Goal: Understand process/instructions: Learn how to perform a task or action

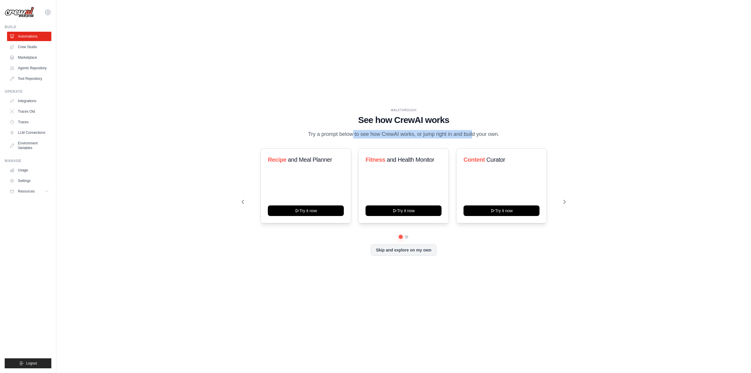
drag, startPoint x: 332, startPoint y: 133, endPoint x: 456, endPoint y: 133, distance: 124.7
click at [455, 133] on p "Try a prompt below to see how CrewAI works, or jump right in and build your own." at bounding box center [403, 134] width 197 height 9
drag, startPoint x: 498, startPoint y: 132, endPoint x: 331, endPoint y: 129, distance: 166.3
click at [350, 129] on div "WALKTHROUGH See how [PERSON_NAME] works Try a prompt below to see how [PERSON_N…" at bounding box center [404, 123] width 324 height 31
drag, startPoint x: 326, startPoint y: 130, endPoint x: 458, endPoint y: 133, distance: 131.4
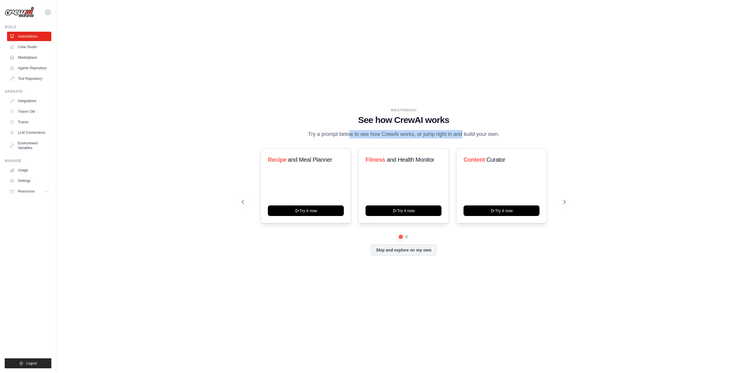
click at [455, 133] on div "WALKTHROUGH See how [PERSON_NAME] works Try a prompt below to see how [PERSON_N…" at bounding box center [404, 123] width 324 height 31
drag, startPoint x: 490, startPoint y: 133, endPoint x: 367, endPoint y: 133, distance: 122.9
click at [367, 133] on p "Try a prompt below to see how CrewAI works, or jump right in and build your own." at bounding box center [403, 134] width 197 height 9
drag, startPoint x: 340, startPoint y: 133, endPoint x: 459, endPoint y: 134, distance: 119.1
click at [455, 134] on p "Try a prompt below to see how CrewAI works, or jump right in and build your own." at bounding box center [403, 134] width 197 height 9
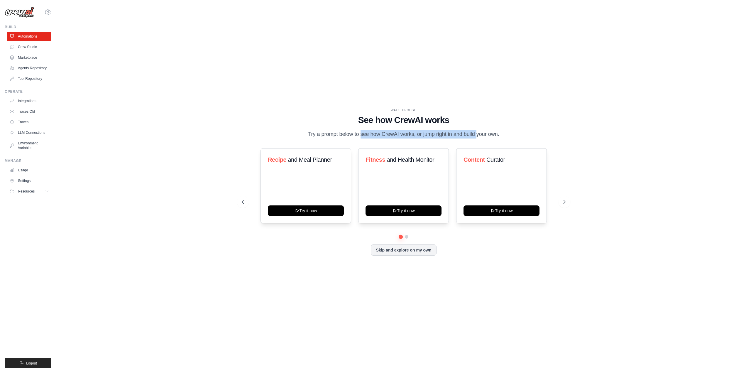
drag, startPoint x: 490, startPoint y: 134, endPoint x: 380, endPoint y: 134, distance: 110.9
click at [380, 134] on p "Try a prompt below to see how CrewAI works, or jump right in and build your own." at bounding box center [403, 134] width 197 height 9
drag, startPoint x: 342, startPoint y: 134, endPoint x: 483, endPoint y: 134, distance: 141.1
click at [469, 134] on p "Try a prompt below to see how CrewAI works, or jump right in and build your own." at bounding box center [403, 134] width 197 height 9
drag, startPoint x: 500, startPoint y: 134, endPoint x: 338, endPoint y: 135, distance: 162.5
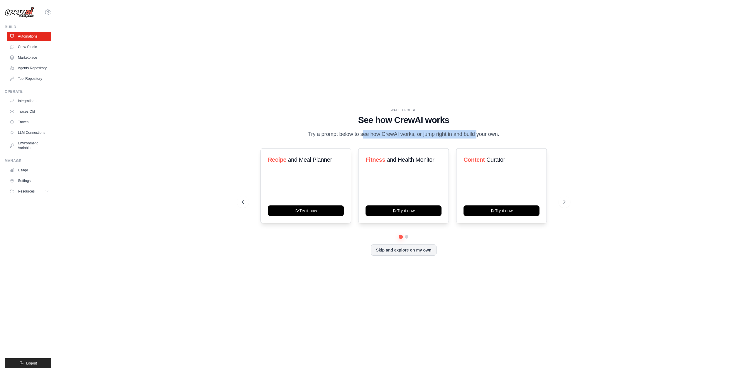
click at [346, 135] on p "Try a prompt below to see how CrewAI works, or jump right in and build your own." at bounding box center [403, 134] width 197 height 9
drag, startPoint x: 304, startPoint y: 134, endPoint x: 463, endPoint y: 134, distance: 158.1
click at [449, 134] on div "WALKTHROUGH See how [PERSON_NAME] works Try a prompt below to see how [PERSON_N…" at bounding box center [404, 123] width 324 height 31
drag, startPoint x: 476, startPoint y: 134, endPoint x: 336, endPoint y: 135, distance: 140.2
click at [336, 135] on p "Try a prompt below to see how CrewAI works, or jump right in and build your own." at bounding box center [403, 134] width 197 height 9
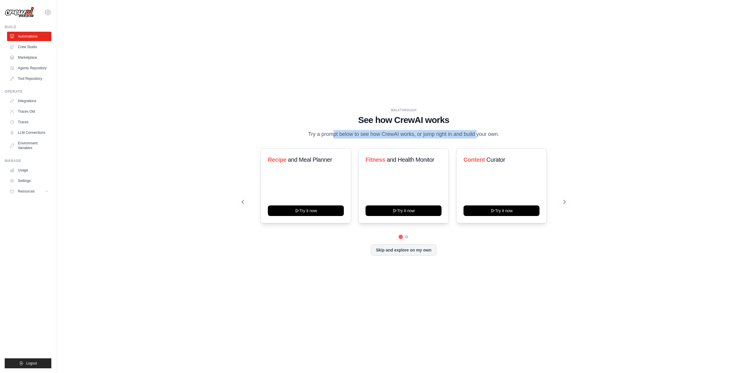
drag, startPoint x: 312, startPoint y: 135, endPoint x: 485, endPoint y: 135, distance: 173.4
click at [477, 135] on p "Try a prompt below to see how CrewAI works, or jump right in and build your own." at bounding box center [403, 134] width 197 height 9
drag, startPoint x: 489, startPoint y: 136, endPoint x: 297, endPoint y: 135, distance: 191.8
click at [297, 135] on div "WALKTHROUGH See how [PERSON_NAME] works Try a prompt below to see how [PERSON_N…" at bounding box center [404, 123] width 324 height 31
click at [45, 192] on icon at bounding box center [47, 191] width 5 height 5
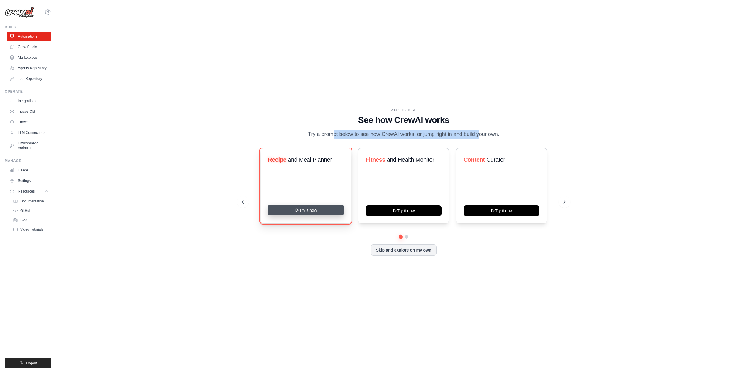
click at [318, 210] on button "Try it now" at bounding box center [306, 210] width 76 height 11
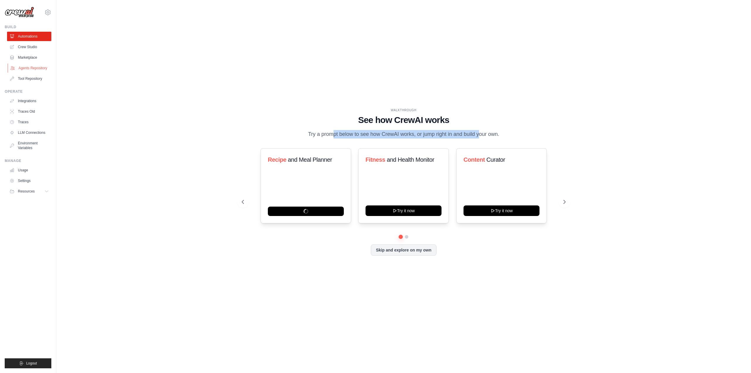
click at [37, 68] on link "Agents Repository" at bounding box center [30, 67] width 44 height 9
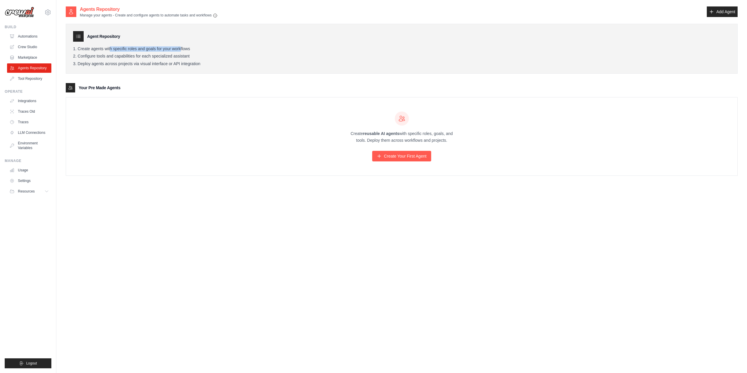
drag, startPoint x: 98, startPoint y: 50, endPoint x: 177, endPoint y: 50, distance: 79.5
click at [170, 50] on li "Create agents with specific roles and goals for your workflows" at bounding box center [401, 48] width 657 height 5
drag, startPoint x: 189, startPoint y: 50, endPoint x: 101, endPoint y: 48, distance: 87.4
click at [104, 48] on li "Create agents with specific roles and goals for your workflows" at bounding box center [401, 48] width 657 height 5
drag, startPoint x: 91, startPoint y: 47, endPoint x: 172, endPoint y: 56, distance: 82.1
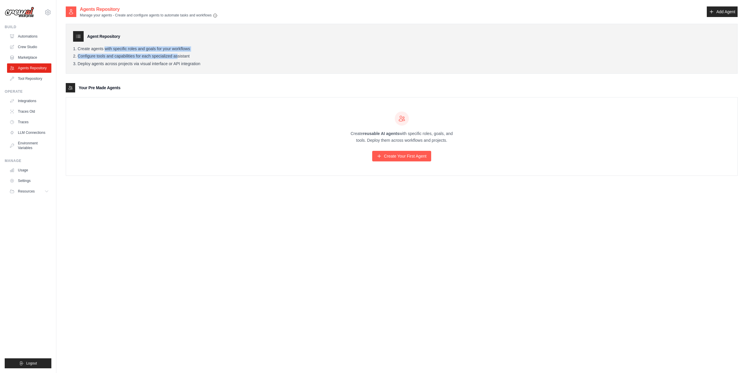
click at [172, 56] on ol "Create agents with specific roles and goals for your workflows Configure tools …" at bounding box center [401, 56] width 657 height 20
drag, startPoint x: 190, startPoint y: 57, endPoint x: 91, endPoint y: 48, distance: 99.5
click at [106, 49] on ol "Create agents with specific roles and goals for your workflows Configure tools …" at bounding box center [401, 56] width 657 height 20
drag, startPoint x: 84, startPoint y: 48, endPoint x: 186, endPoint y: 65, distance: 102.9
click at [179, 65] on ol "Create agents with specific roles and goals for your workflows Configure tools …" at bounding box center [401, 56] width 657 height 20
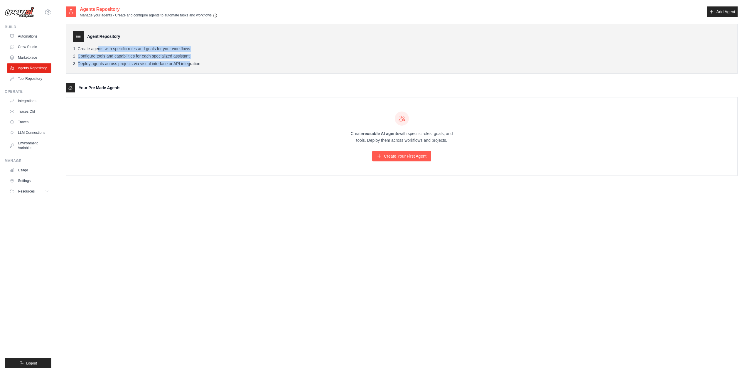
drag, startPoint x: 212, startPoint y: 67, endPoint x: 110, endPoint y: 49, distance: 103.5
click at [110, 49] on div "Agent Repository Create agents with specific roles and goals for your workflows…" at bounding box center [401, 49] width 671 height 50
drag, startPoint x: 79, startPoint y: 46, endPoint x: 167, endPoint y: 63, distance: 90.1
click at [167, 63] on ol "Create agents with specific roles and goals for your workflows Configure tools …" at bounding box center [401, 56] width 657 height 20
drag, startPoint x: 191, startPoint y: 63, endPoint x: 90, endPoint y: 45, distance: 102.2
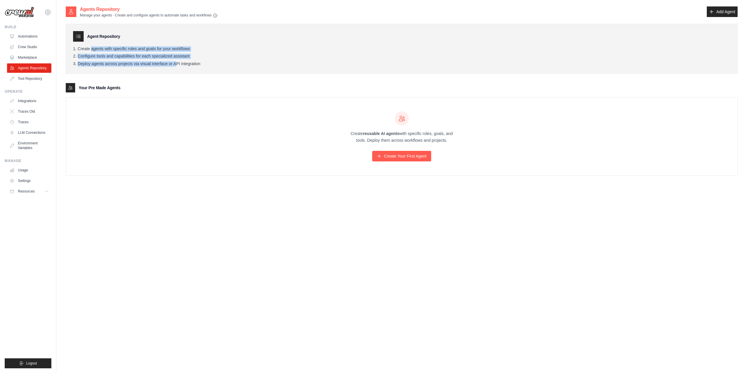
click at [96, 45] on div "Agent Repository Create agents with specific roles and goals for your workflows…" at bounding box center [401, 49] width 671 height 50
drag, startPoint x: 82, startPoint y: 45, endPoint x: 189, endPoint y: 61, distance: 108.6
click at [175, 60] on div "Agent Repository Create agents with specific roles and goals for your workflows…" at bounding box center [401, 49] width 671 height 50
drag, startPoint x: 206, startPoint y: 63, endPoint x: 97, endPoint y: 47, distance: 110.5
click at [108, 49] on ol "Create agents with specific roles and goals for your workflows Configure tools …" at bounding box center [401, 56] width 657 height 20
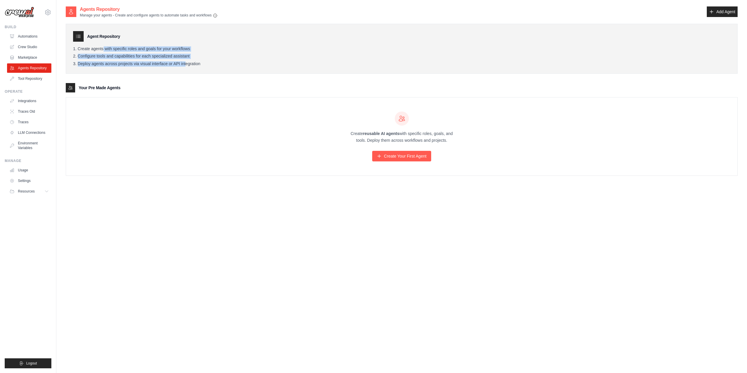
drag, startPoint x: 89, startPoint y: 47, endPoint x: 233, endPoint y: 64, distance: 144.7
click at [199, 62] on ol "Create agents with specific roles and goals for your workflows Configure tools …" at bounding box center [401, 56] width 657 height 20
click at [236, 64] on li "Deploy agents across projects via visual interface or API integration" at bounding box center [401, 63] width 657 height 5
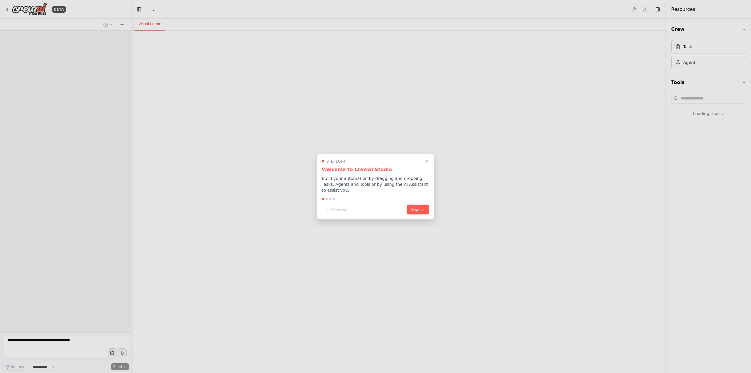
select select "****"
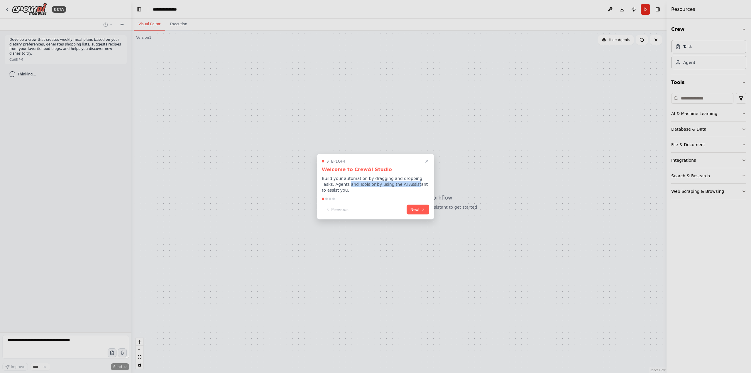
drag, startPoint x: 336, startPoint y: 184, endPoint x: 403, endPoint y: 187, distance: 67.5
click at [400, 187] on p "Build your automation by dragging and dropping Tasks, Agents and Tools or by us…" at bounding box center [375, 184] width 107 height 18
drag, startPoint x: 416, startPoint y: 187, endPoint x: 344, endPoint y: 180, distance: 72.5
click at [361, 181] on p "Build your automation by dragging and dropping Tasks, Agents and Tools or by us…" at bounding box center [375, 184] width 107 height 18
drag, startPoint x: 340, startPoint y: 179, endPoint x: 414, endPoint y: 188, distance: 74.4
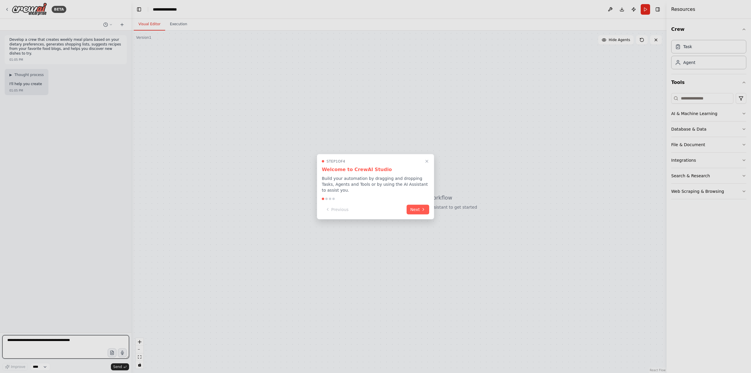
click at [392, 187] on p "Build your automation by dragging and dropping Tasks, Agents and Tools or by us…" at bounding box center [375, 184] width 107 height 18
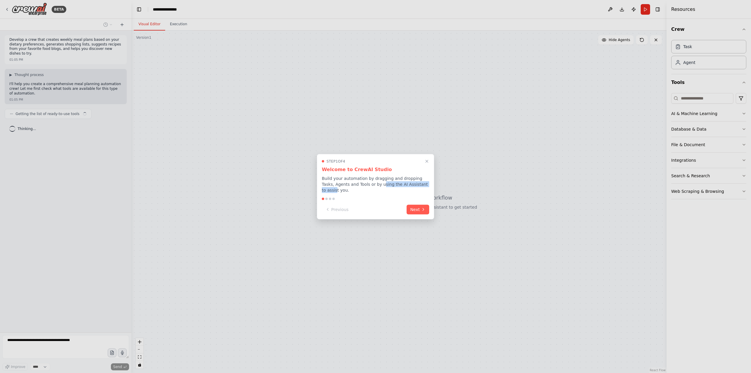
drag, startPoint x: 417, startPoint y: 189, endPoint x: 363, endPoint y: 184, distance: 54.2
click at [363, 184] on p "Build your automation by dragging and dropping Tasks, Agents and Tools or by us…" at bounding box center [375, 184] width 107 height 18
drag, startPoint x: 336, startPoint y: 181, endPoint x: 404, endPoint y: 187, distance: 68.6
click at [404, 187] on p "Build your automation by dragging and dropping Tasks, Agents and Tools or by us…" at bounding box center [375, 184] width 107 height 18
drag, startPoint x: 421, startPoint y: 187, endPoint x: 351, endPoint y: 181, distance: 70.7
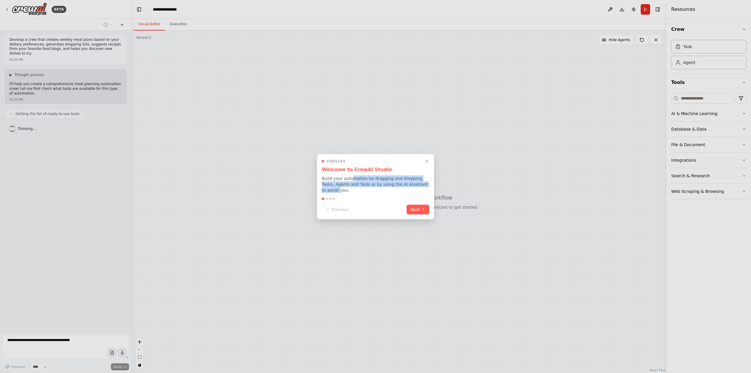
click at [351, 181] on p "Build your automation by dragging and dropping Tasks, Agents and Tools or by us…" at bounding box center [375, 184] width 107 height 18
click at [417, 210] on button "Next" at bounding box center [418, 209] width 23 height 10
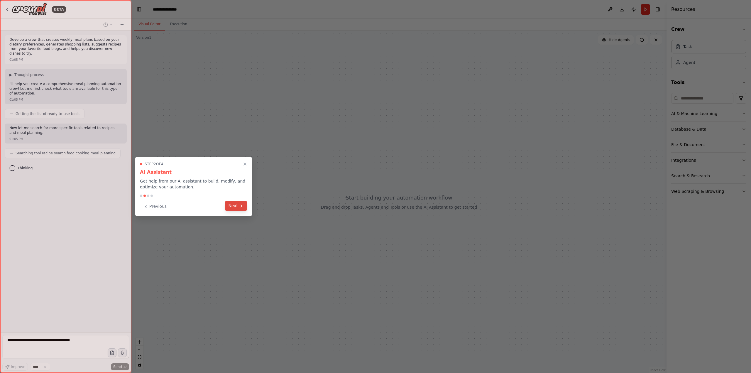
click at [237, 205] on button "Next" at bounding box center [236, 206] width 23 height 10
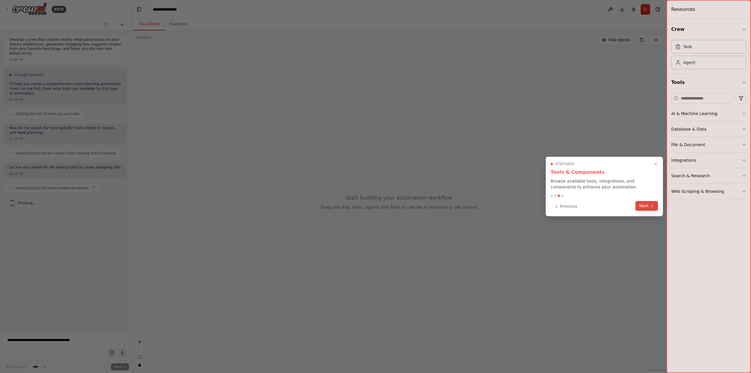
click at [642, 205] on button "Next" at bounding box center [646, 206] width 23 height 10
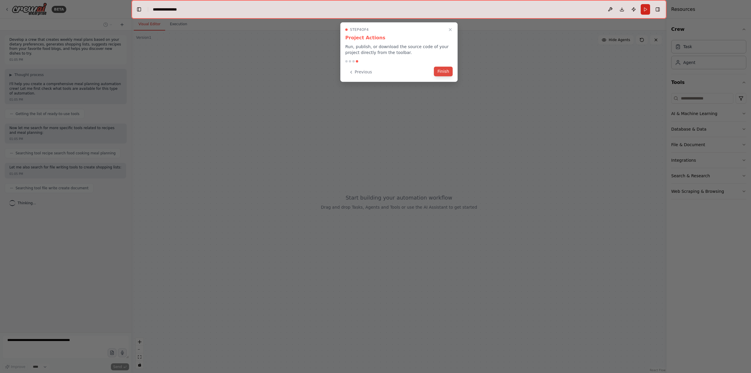
click at [447, 72] on button "Finish" at bounding box center [443, 72] width 19 height 10
